Goal: Transaction & Acquisition: Purchase product/service

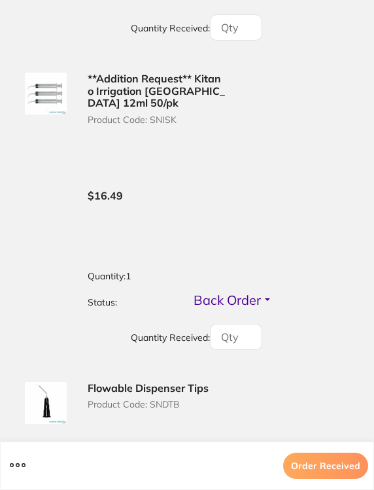
scroll to position [859, 0]
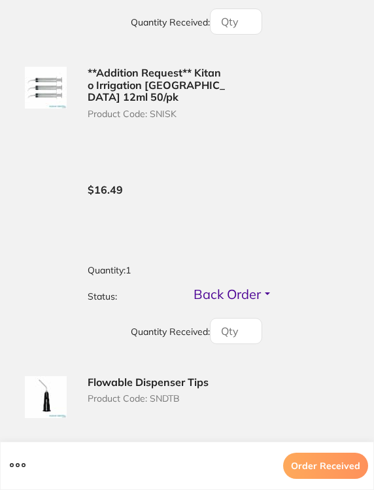
drag, startPoint x: 101, startPoint y: 10, endPoint x: 421, endPoint y: 10, distance: 320.6
click at [374, 10] on html "$0.00 Simply Orthodontics - S... Switch account Simply Orthodontics - Sydenham …" at bounding box center [187, 130] width 374 height 448
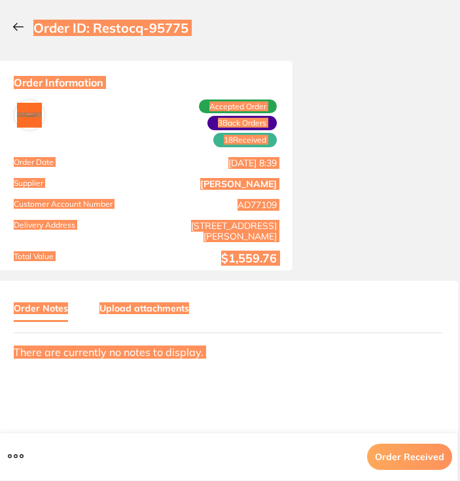
scroll to position [0, 2]
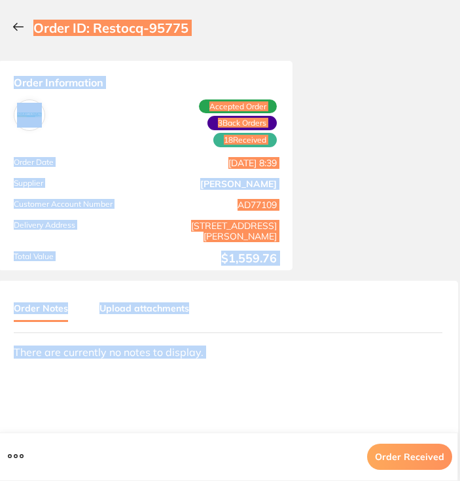
drag, startPoint x: 0, startPoint y: 15, endPoint x: 17, endPoint y: 24, distance: 19.3
click at [17, 24] on icon at bounding box center [18, 26] width 12 height 9
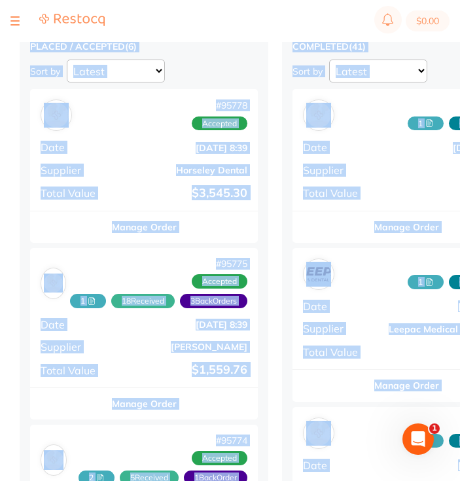
scroll to position [0, 0]
click at [17, 22] on button at bounding box center [14, 20] width 9 height 1
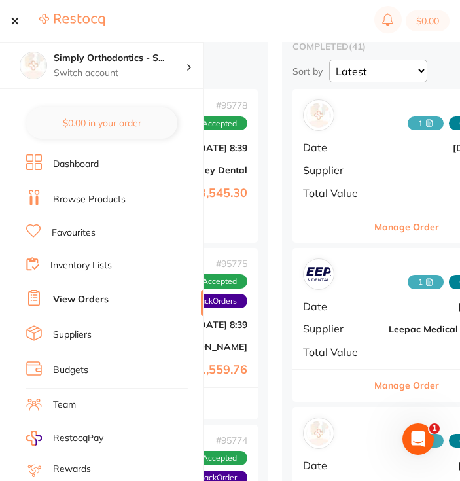
click at [71, 230] on link "Favourites" at bounding box center [74, 232] width 44 height 13
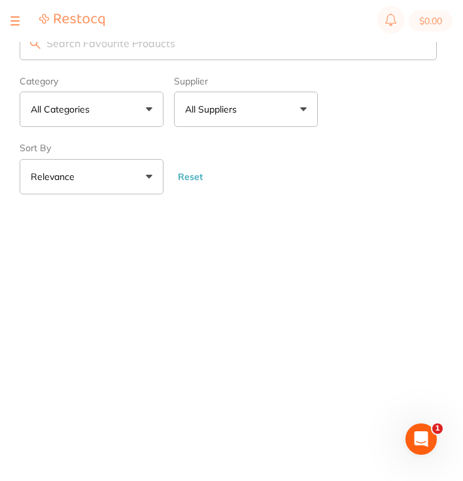
click at [233, 101] on button "All Suppliers" at bounding box center [246, 109] width 144 height 35
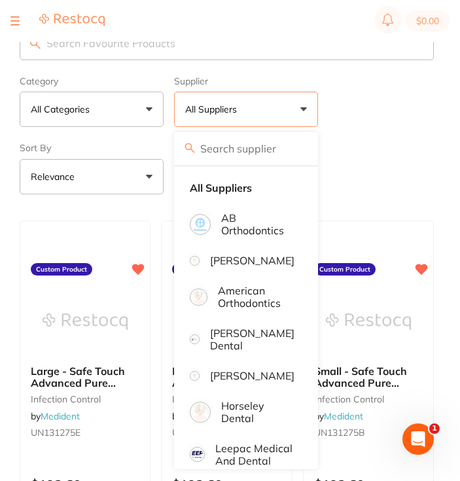
click at [224, 43] on input "search" at bounding box center [227, 43] width 414 height 34
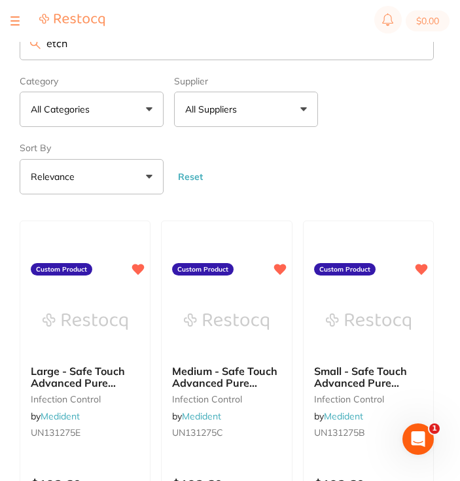
type input "etch"
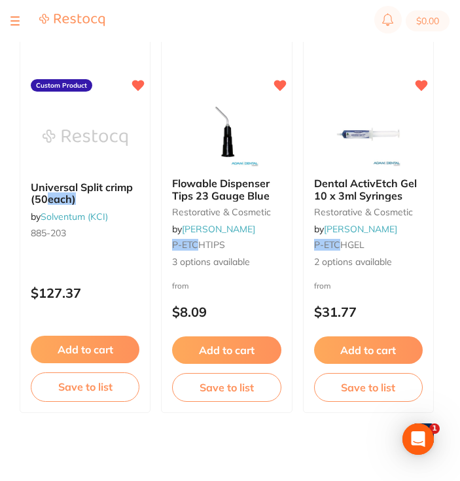
scroll to position [186, 0]
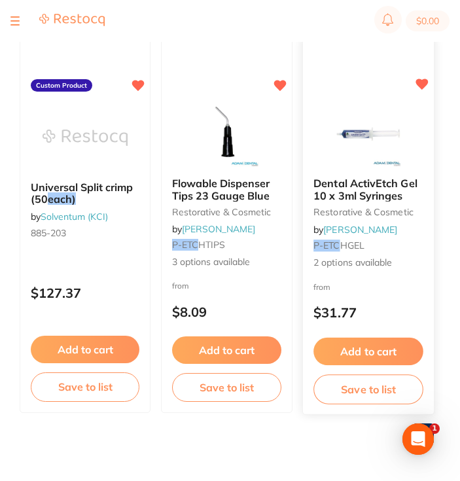
click at [353, 356] on button "Add to cart" at bounding box center [368, 351] width 110 height 28
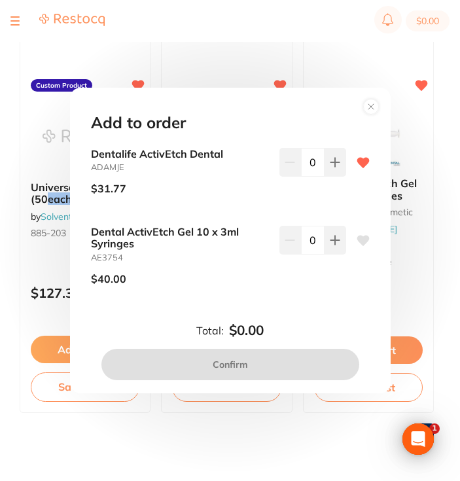
scroll to position [0, 0]
click at [21, 24] on div at bounding box center [57, 21] width 94 height 16
click at [12, 21] on button at bounding box center [14, 20] width 9 height 1
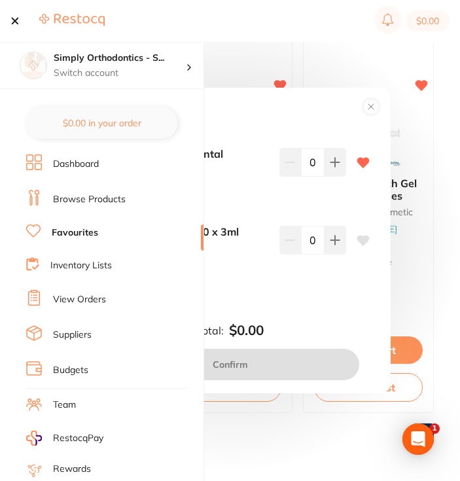
click at [78, 298] on link "View Orders" at bounding box center [79, 299] width 53 height 13
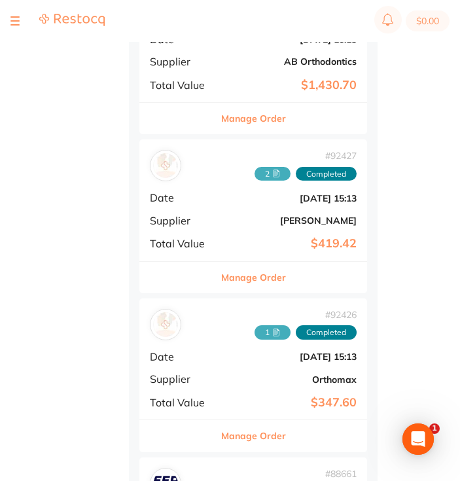
scroll to position [2581, 0]
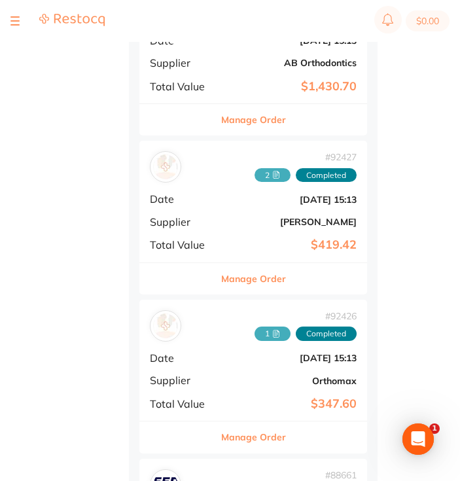
click at [238, 263] on button "Manage Order" at bounding box center [253, 278] width 65 height 31
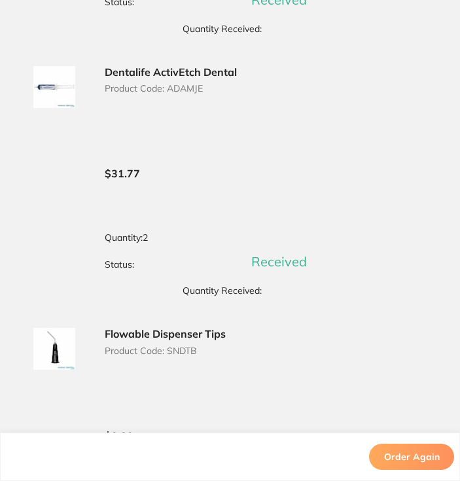
scroll to position [1316, 0]
